Goal: Transaction & Acquisition: Purchase product/service

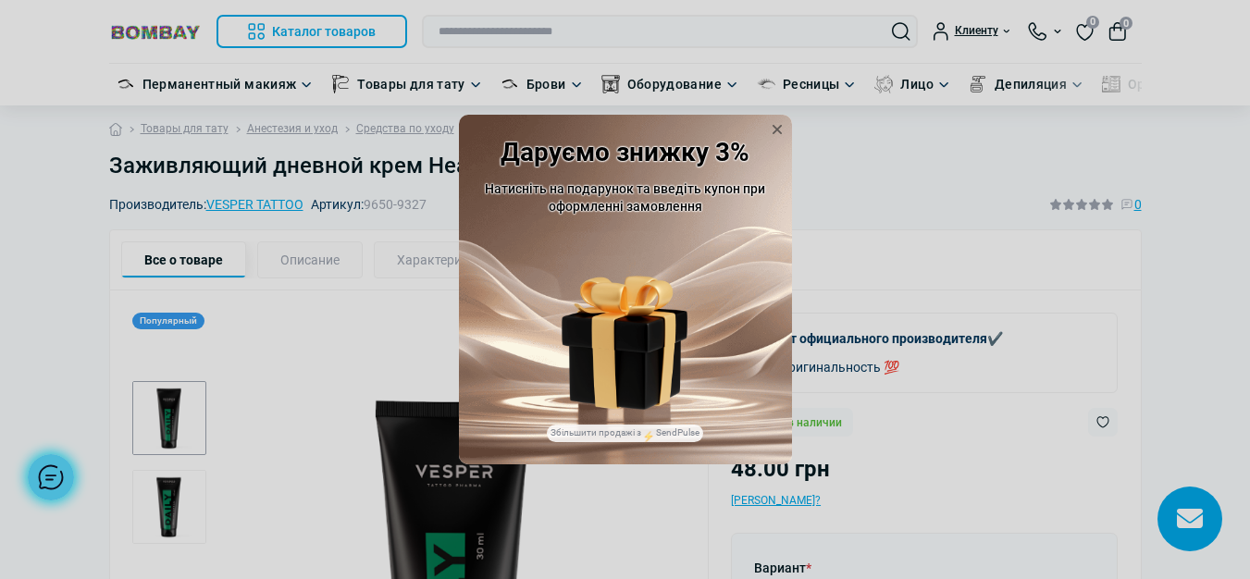
click at [623, 366] on img at bounding box center [625, 371] width 113 height 78
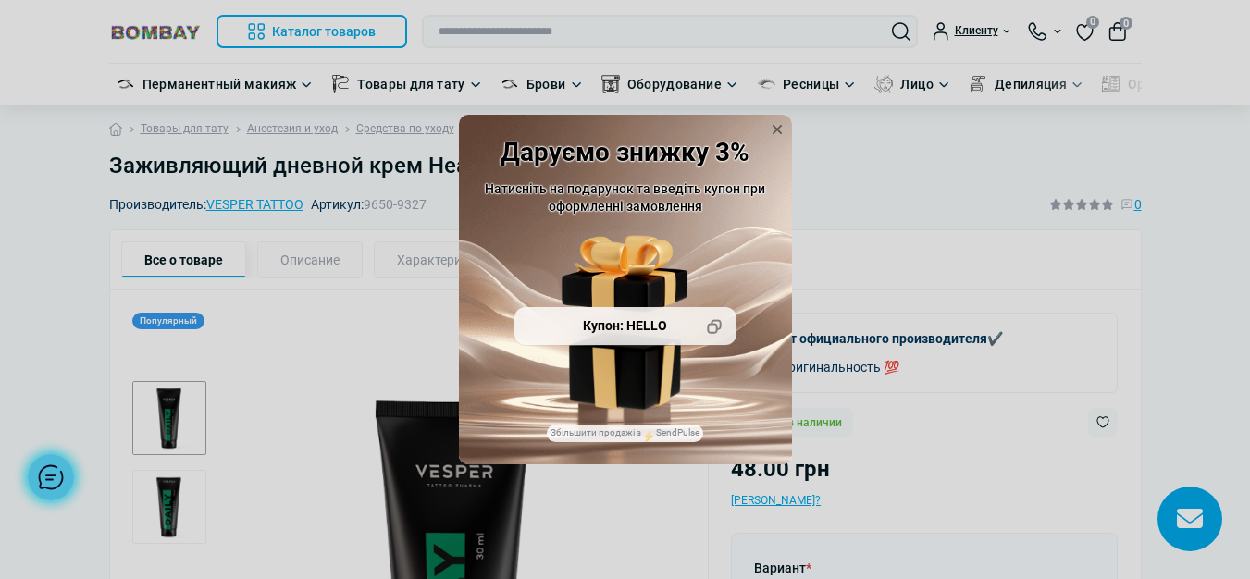
drag, startPoint x: 673, startPoint y: 327, endPoint x: 625, endPoint y: 323, distance: 48.3
click at [625, 323] on div "Купон: HELLO" at bounding box center [625, 326] width 222 height 39
click at [776, 122] on icon at bounding box center [777, 129] width 19 height 19
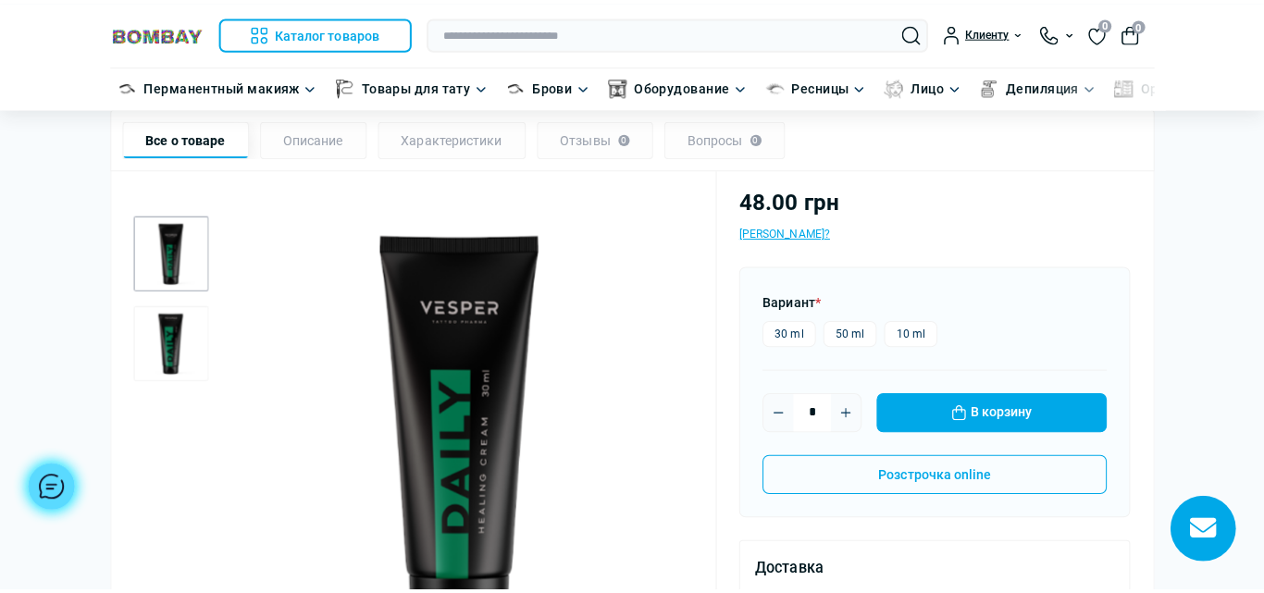
scroll to position [278, 0]
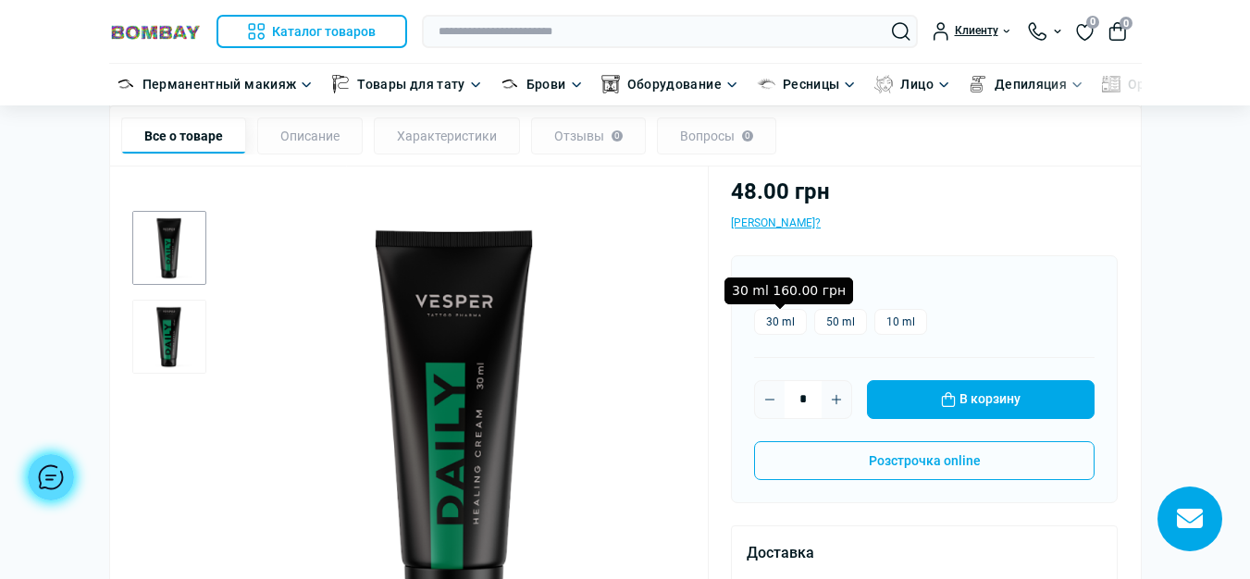
click at [790, 321] on label "30 ml" at bounding box center [780, 322] width 53 height 26
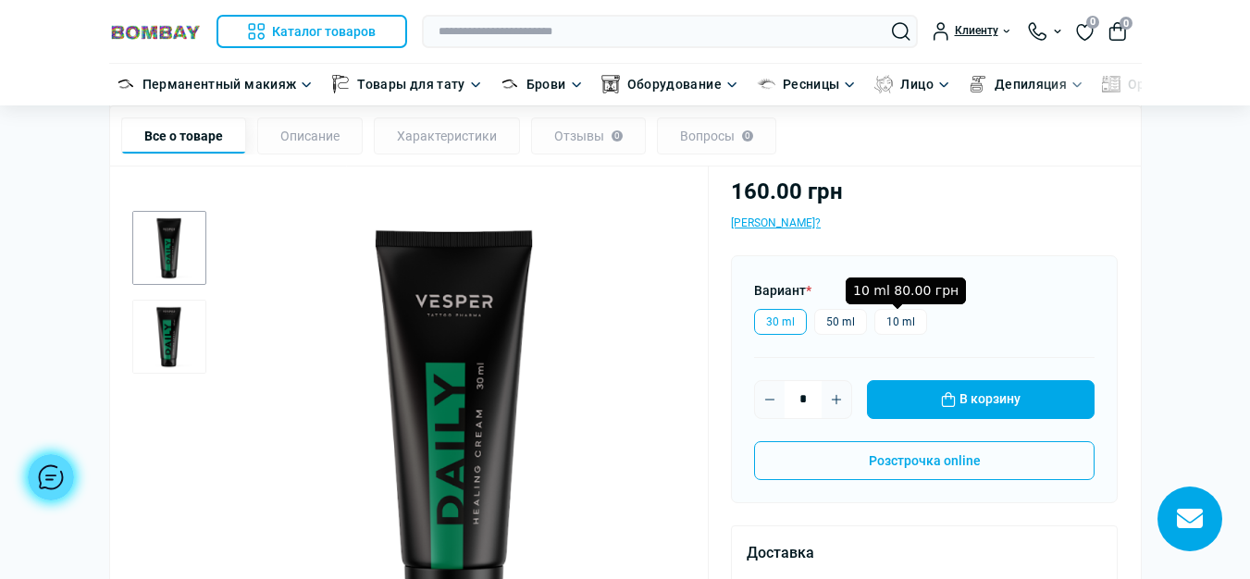
click at [886, 317] on label "10 ml" at bounding box center [900, 322] width 53 height 26
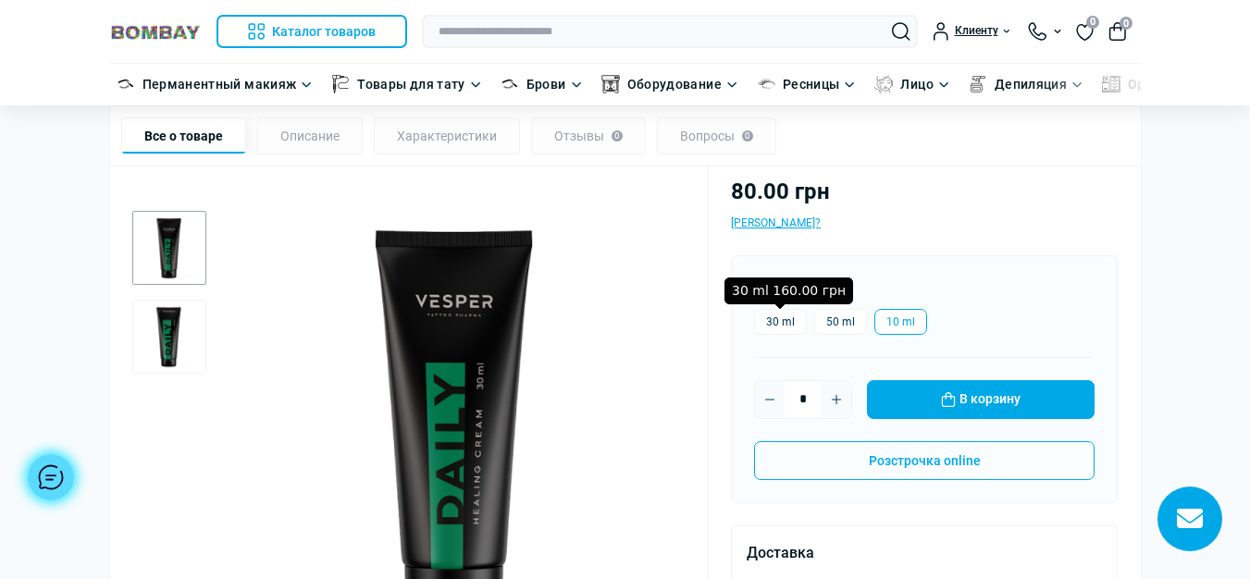
click at [769, 323] on label "30 ml" at bounding box center [780, 322] width 53 height 26
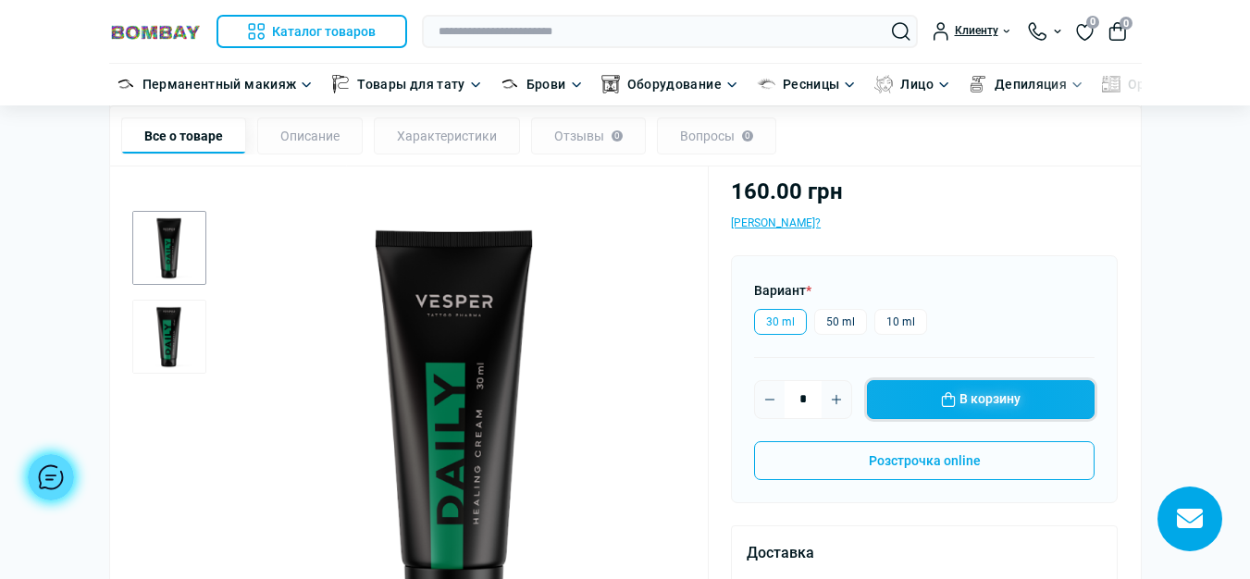
click at [990, 403] on button "В корзину" at bounding box center [981, 399] width 228 height 39
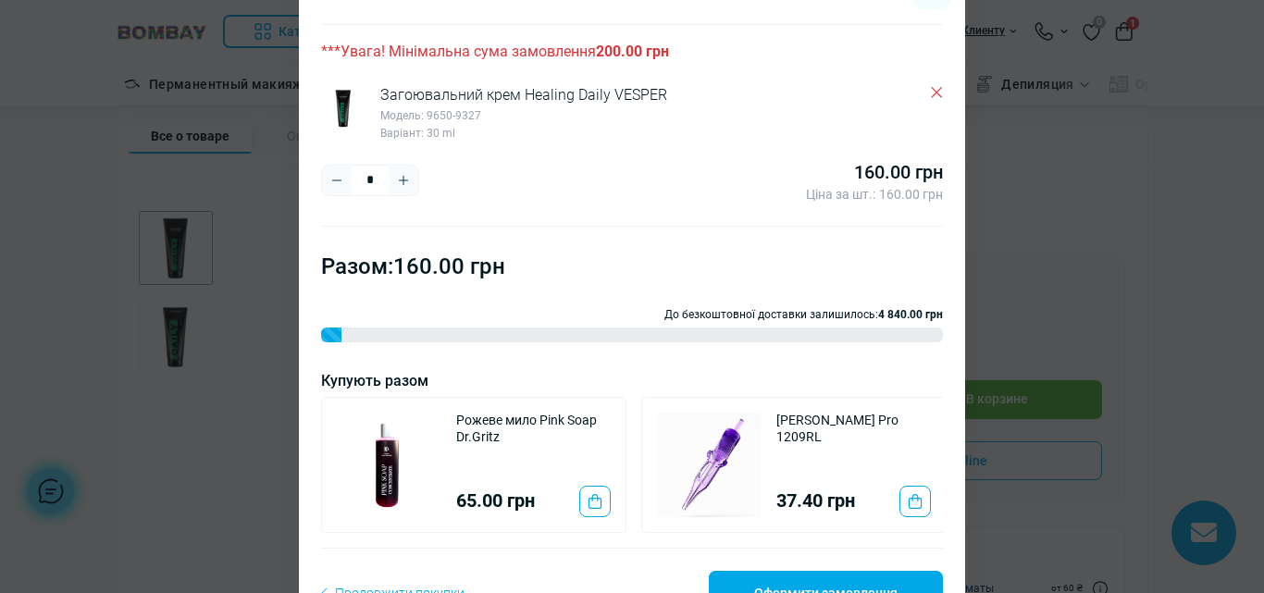
scroll to position [154, 0]
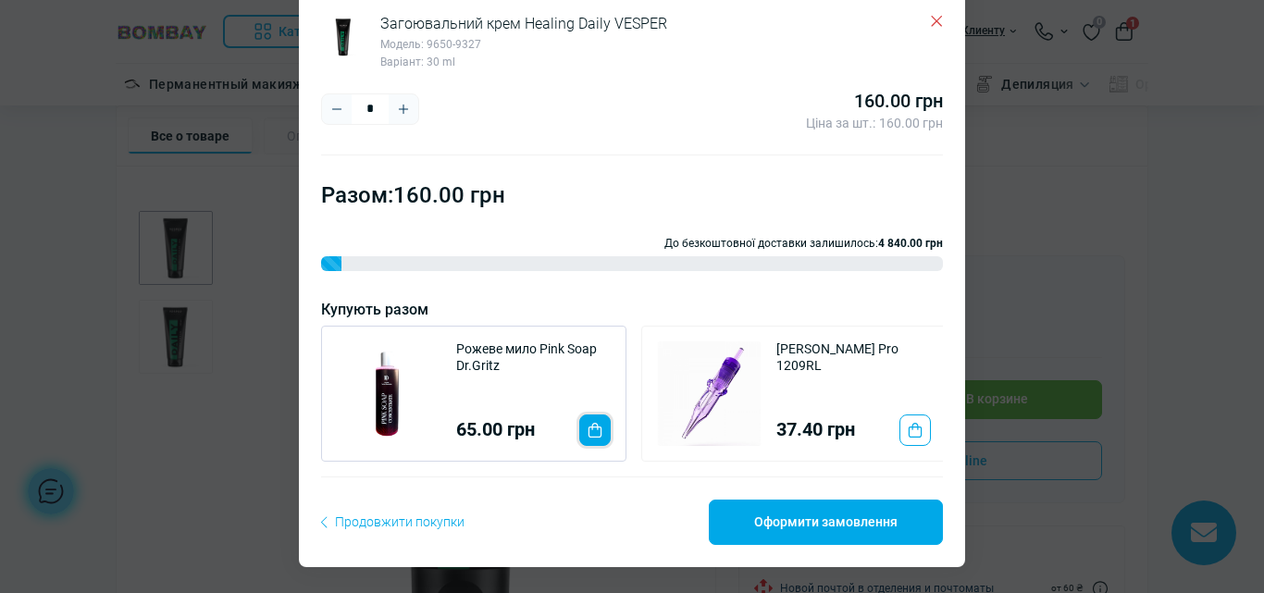
click at [583, 415] on button "To cart" at bounding box center [594, 430] width 31 height 31
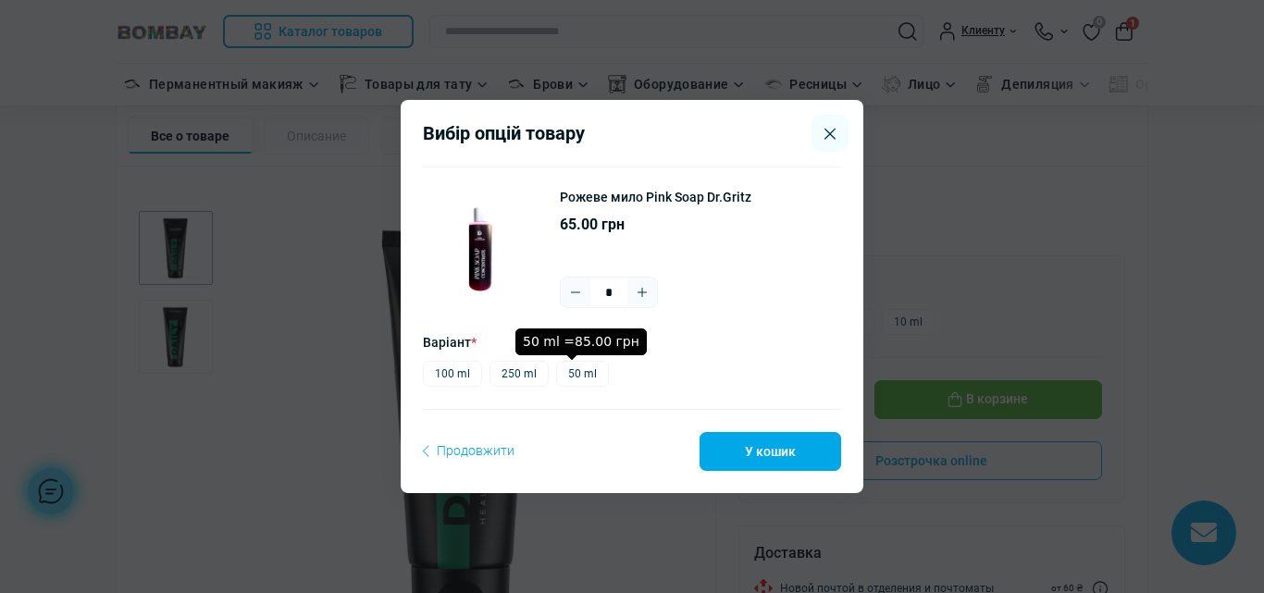
click at [569, 377] on label "50 ml" at bounding box center [582, 374] width 53 height 26
click at [768, 456] on button "У кошик" at bounding box center [771, 451] width 142 height 39
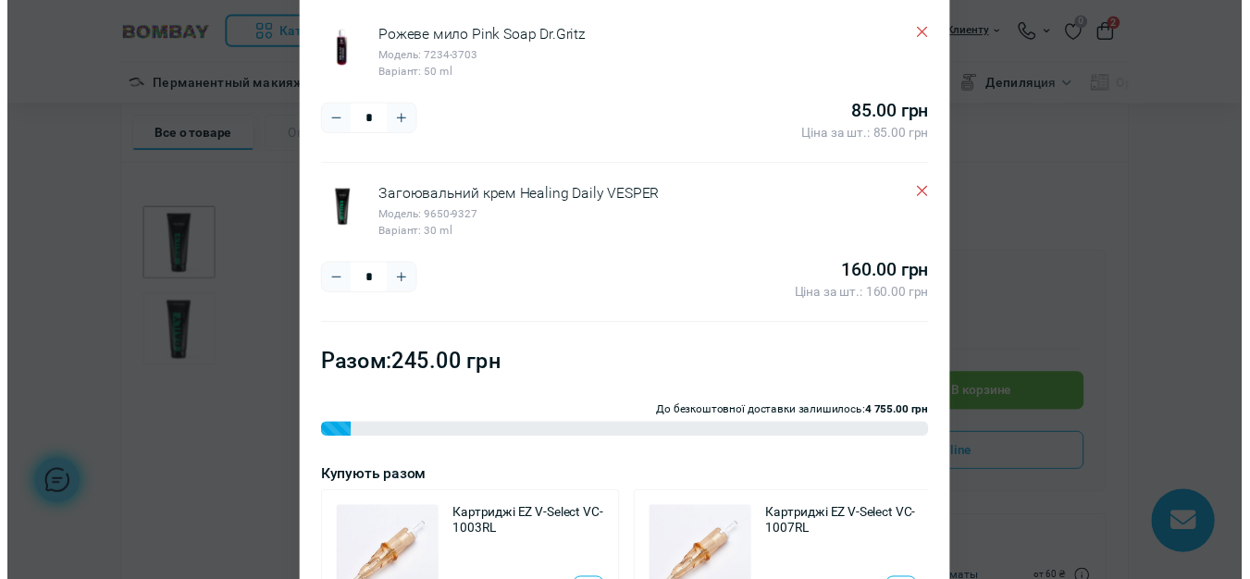
scroll to position [0, 0]
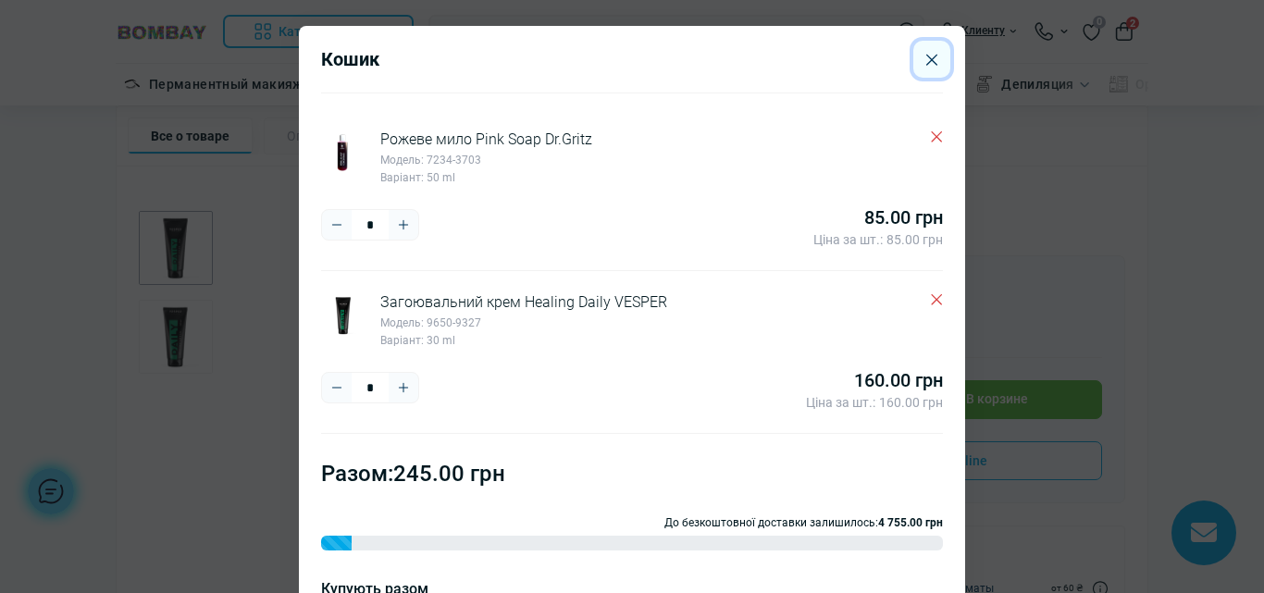
click at [924, 57] on button "Close" at bounding box center [931, 59] width 37 height 37
